Goal: Transaction & Acquisition: Purchase product/service

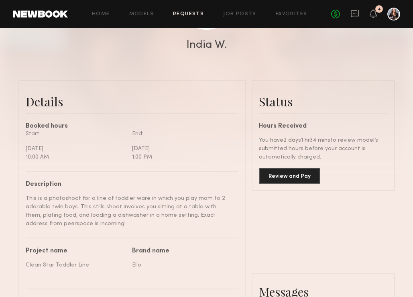
scroll to position [158, 0]
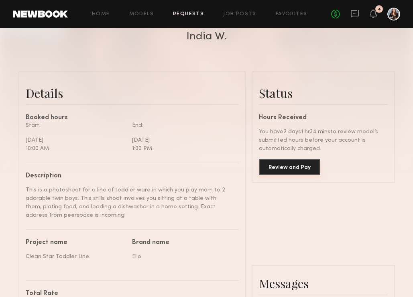
click at [270, 170] on button "Review and Pay" at bounding box center [289, 167] width 61 height 16
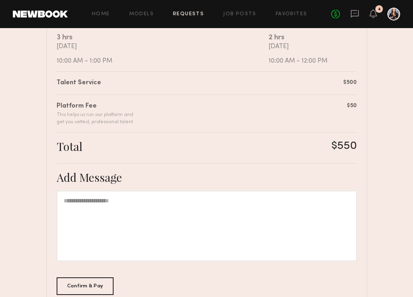
scroll to position [216, 0]
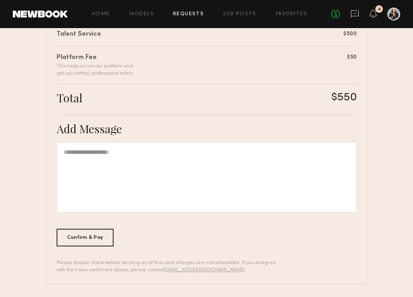
click at [181, 185] on div at bounding box center [207, 177] width 300 height 71
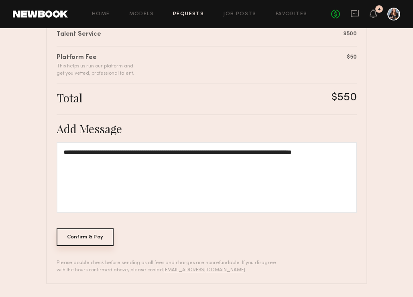
click at [91, 235] on div "Confirm & Pay" at bounding box center [85, 237] width 57 height 18
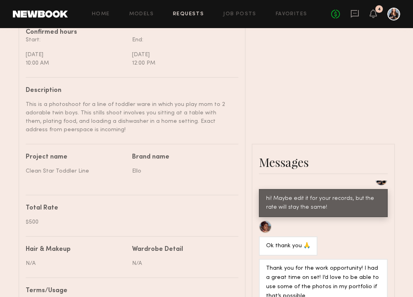
scroll to position [301, 0]
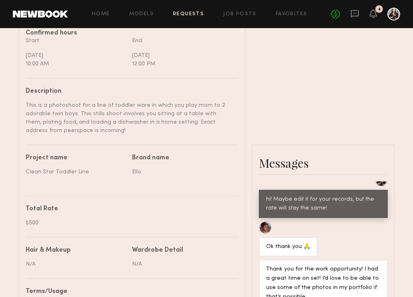
click at [377, 11] on div "4" at bounding box center [379, 9] width 8 height 8
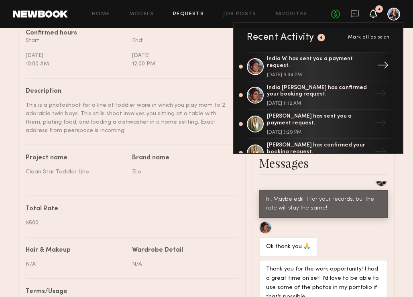
click at [325, 67] on div "India W. has sent you a payment request." at bounding box center [319, 63] width 104 height 14
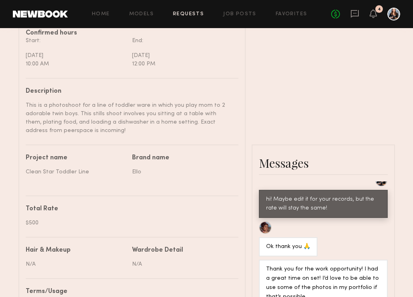
click at [378, 11] on div "4" at bounding box center [379, 9] width 3 height 4
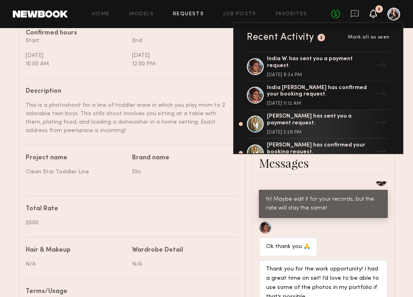
click at [360, 42] on div "Recent Activity 2 Mark all as seen [GEOGRAPHIC_DATA] W. has sent you a payment …" at bounding box center [318, 88] width 170 height 132
click at [360, 41] on div "Recent Activity 2 Mark all as seen" at bounding box center [318, 38] width 143 height 10
click at [360, 35] on span "Mark all as seen" at bounding box center [369, 37] width 42 height 5
